Goal: Task Accomplishment & Management: Manage account settings

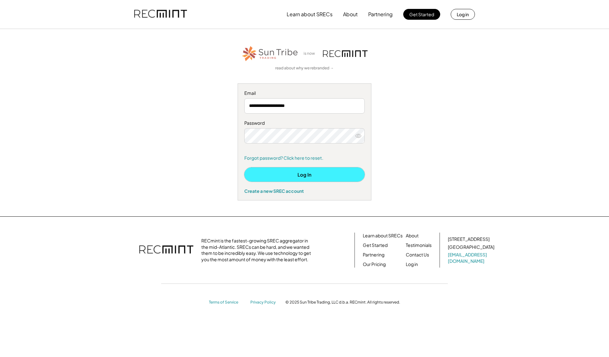
click at [316, 170] on button "Log In" at bounding box center [304, 174] width 120 height 14
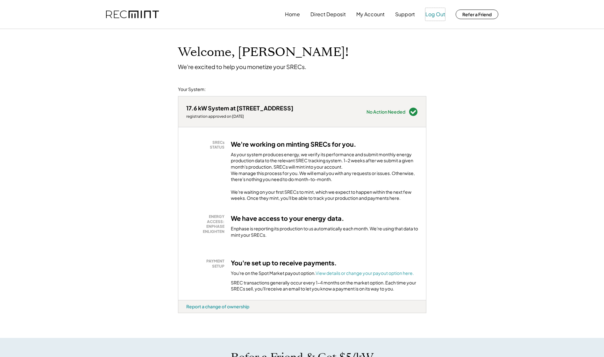
click at [437, 13] on button "Log Out" at bounding box center [435, 14] width 20 height 13
